Goal: Check status: Check status

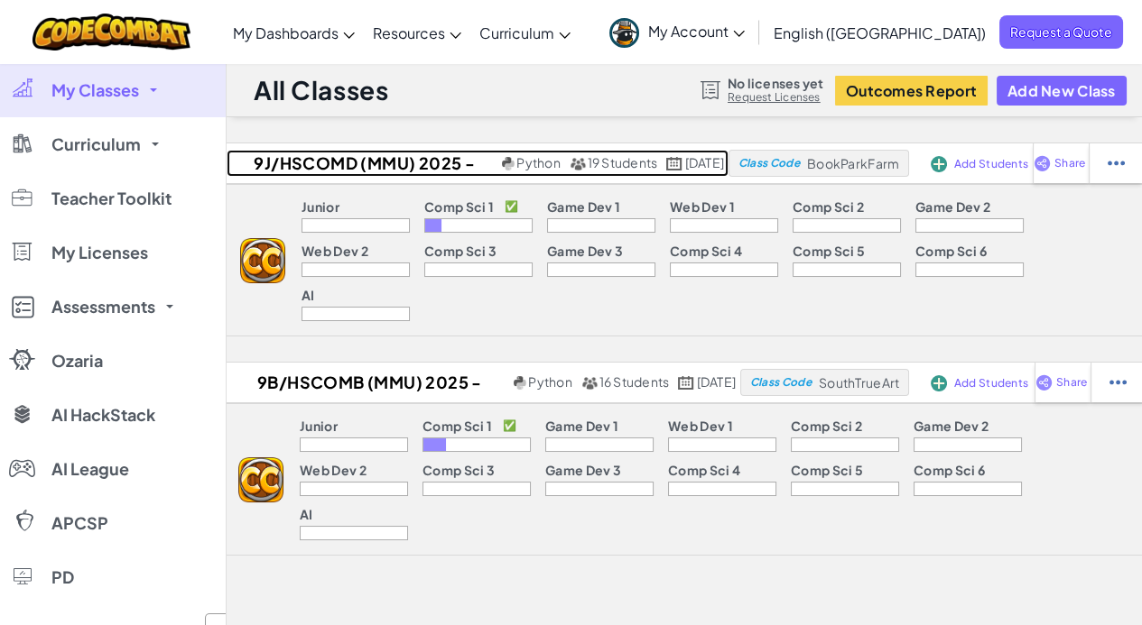
click at [305, 154] on h2 "9J/HSCOMD (MMU) 2025 - 26" at bounding box center [362, 163] width 271 height 27
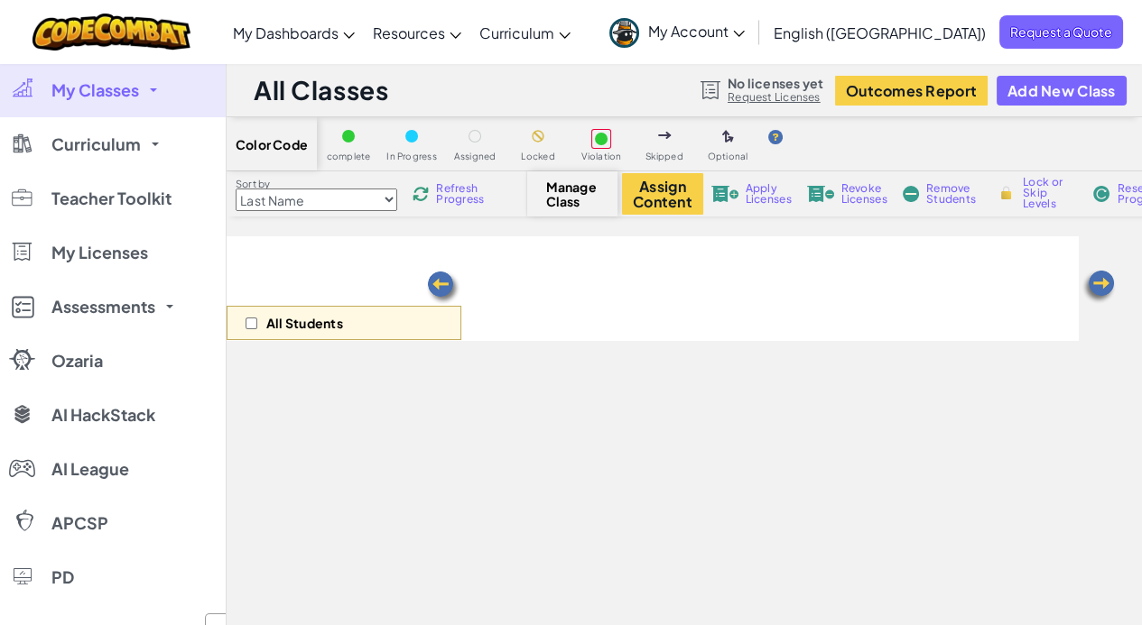
select select "560f1a9f22961295f9427742"
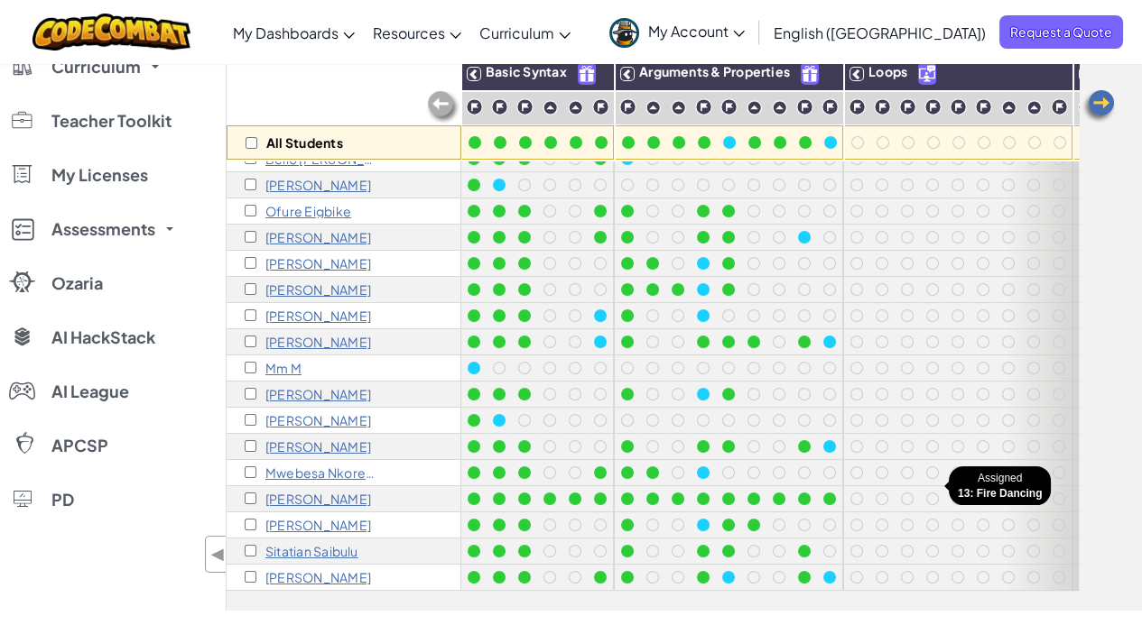
scroll to position [271, 0]
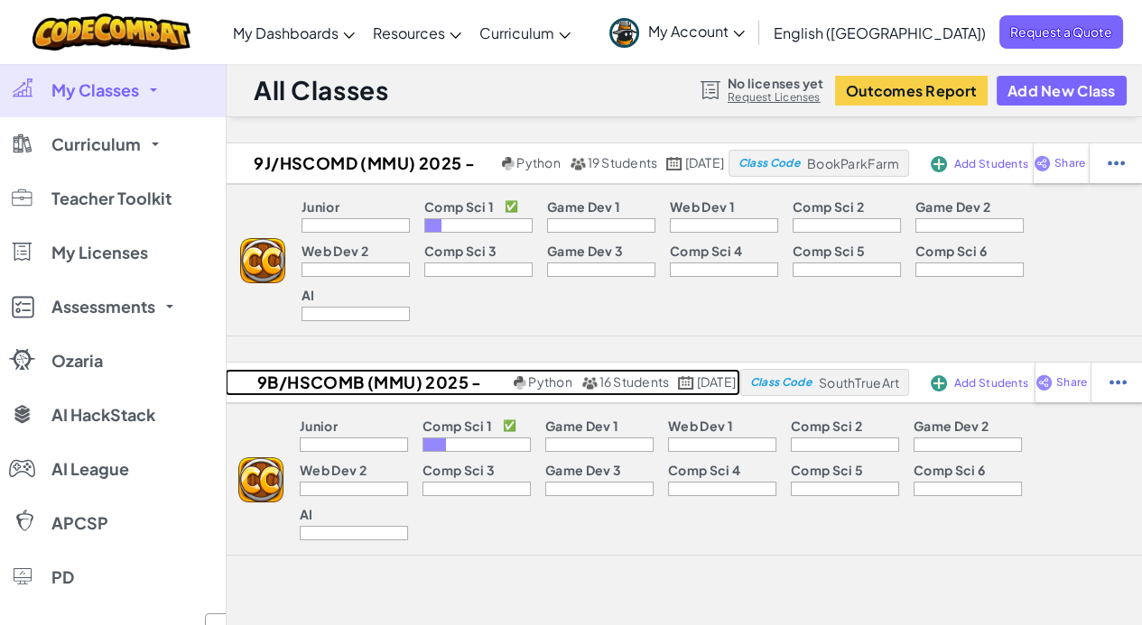
click at [282, 369] on h2 "9B/HSCOMB (MMU) 2025 - 26" at bounding box center [367, 382] width 284 height 27
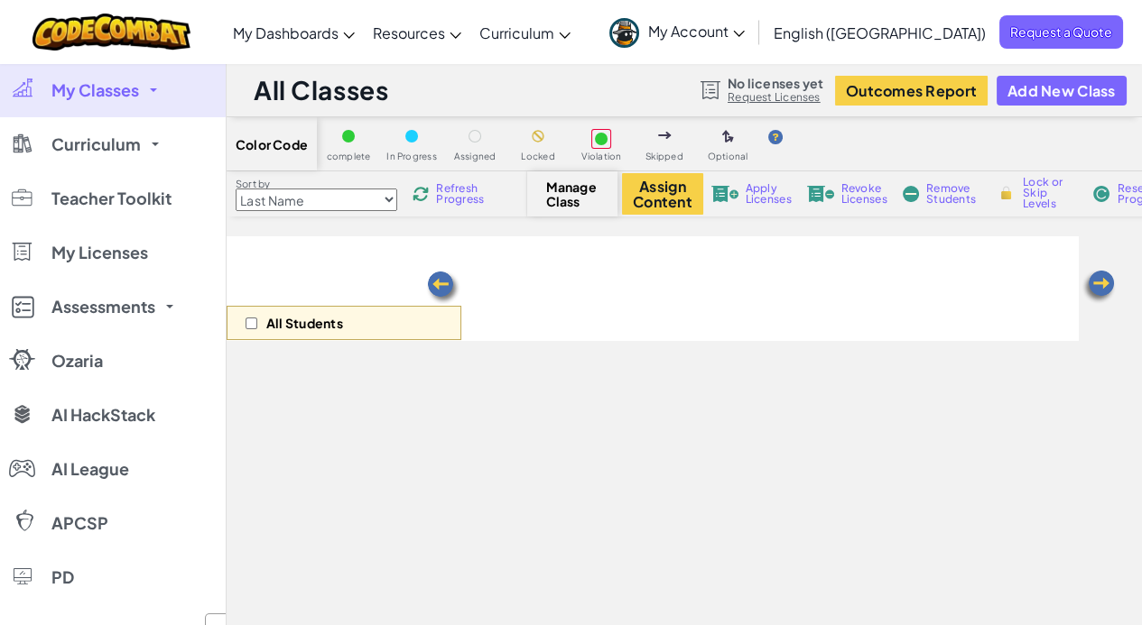
select select "560f1a9f22961295f9427742"
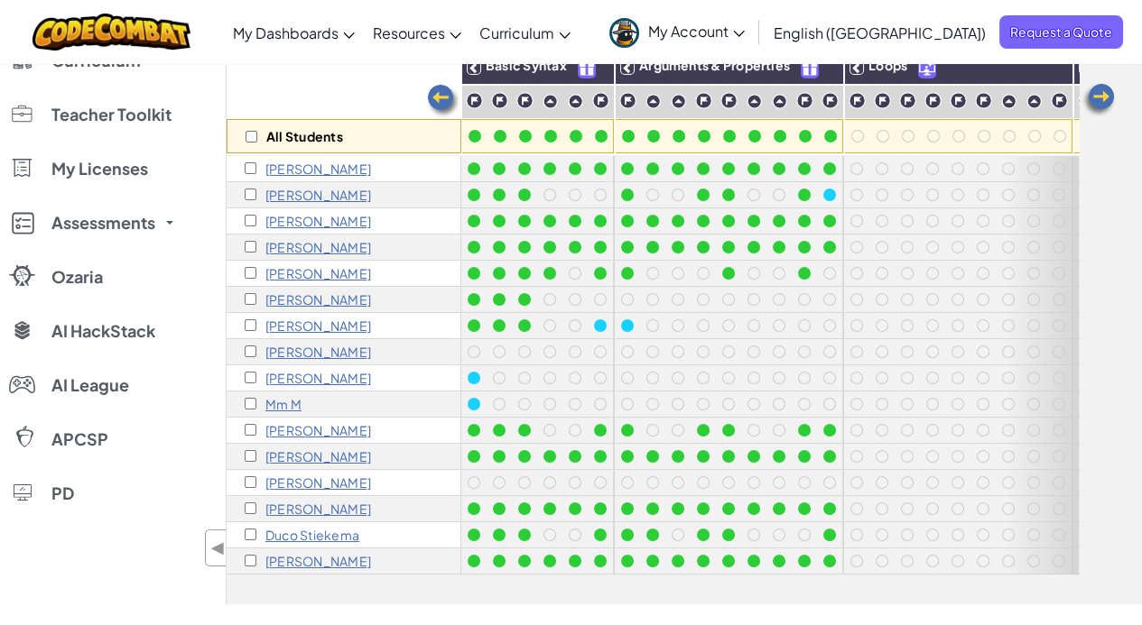
scroll to position [203, 0]
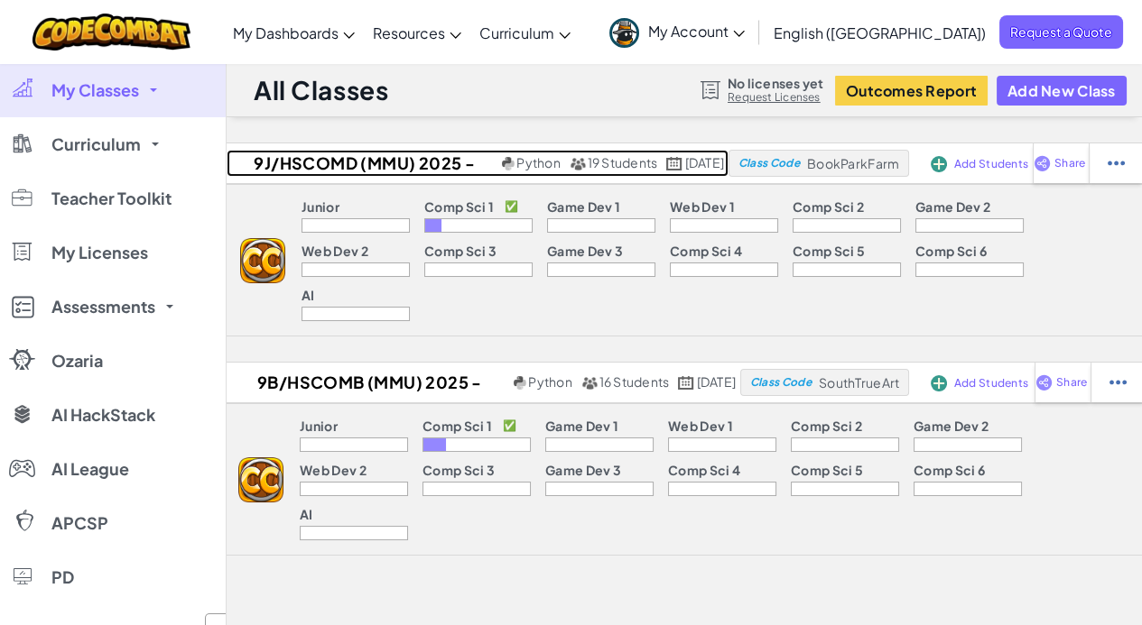
click at [315, 165] on h2 "9J/HSCOMD (MMU) 2025 - 26" at bounding box center [362, 163] width 271 height 27
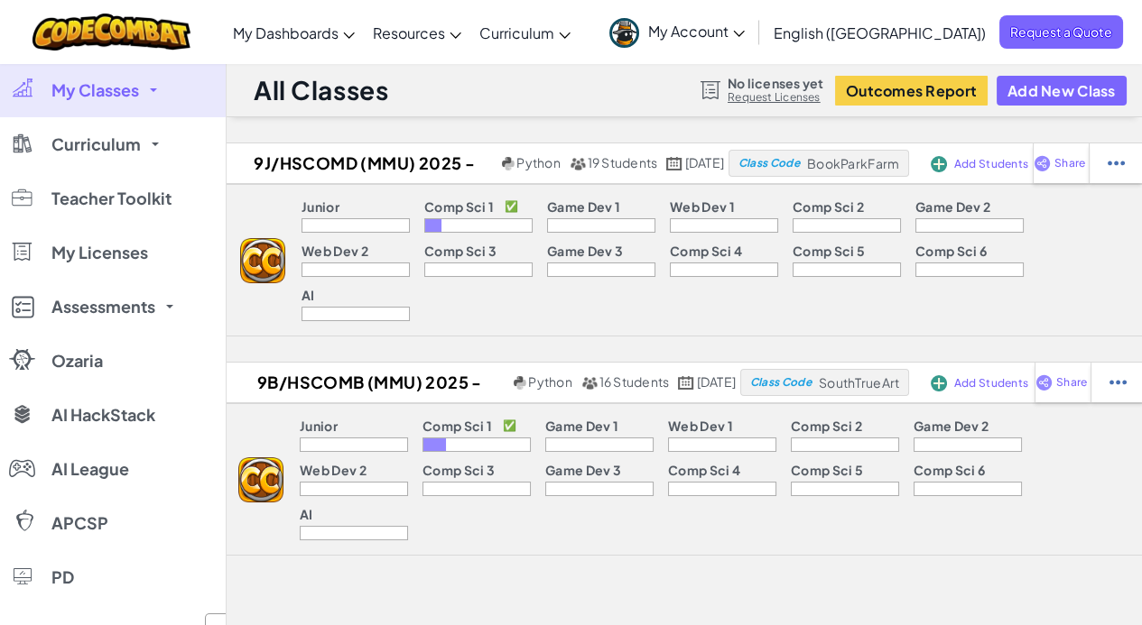
select select "560f1a9f22961295f9427742"
